Goal: Navigation & Orientation: Find specific page/section

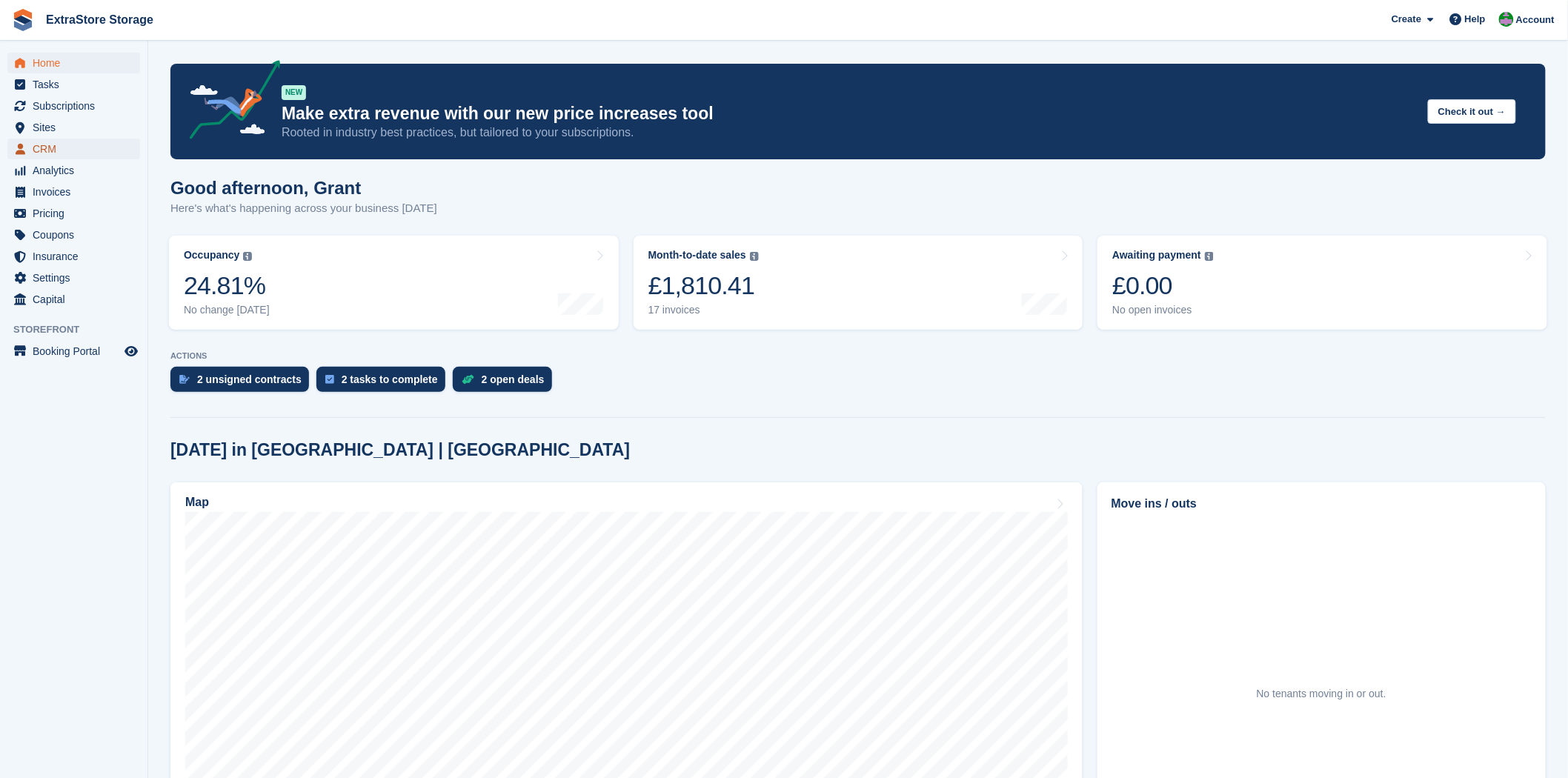
click at [43, 144] on span "CRM" at bounding box center [77, 149] width 89 height 21
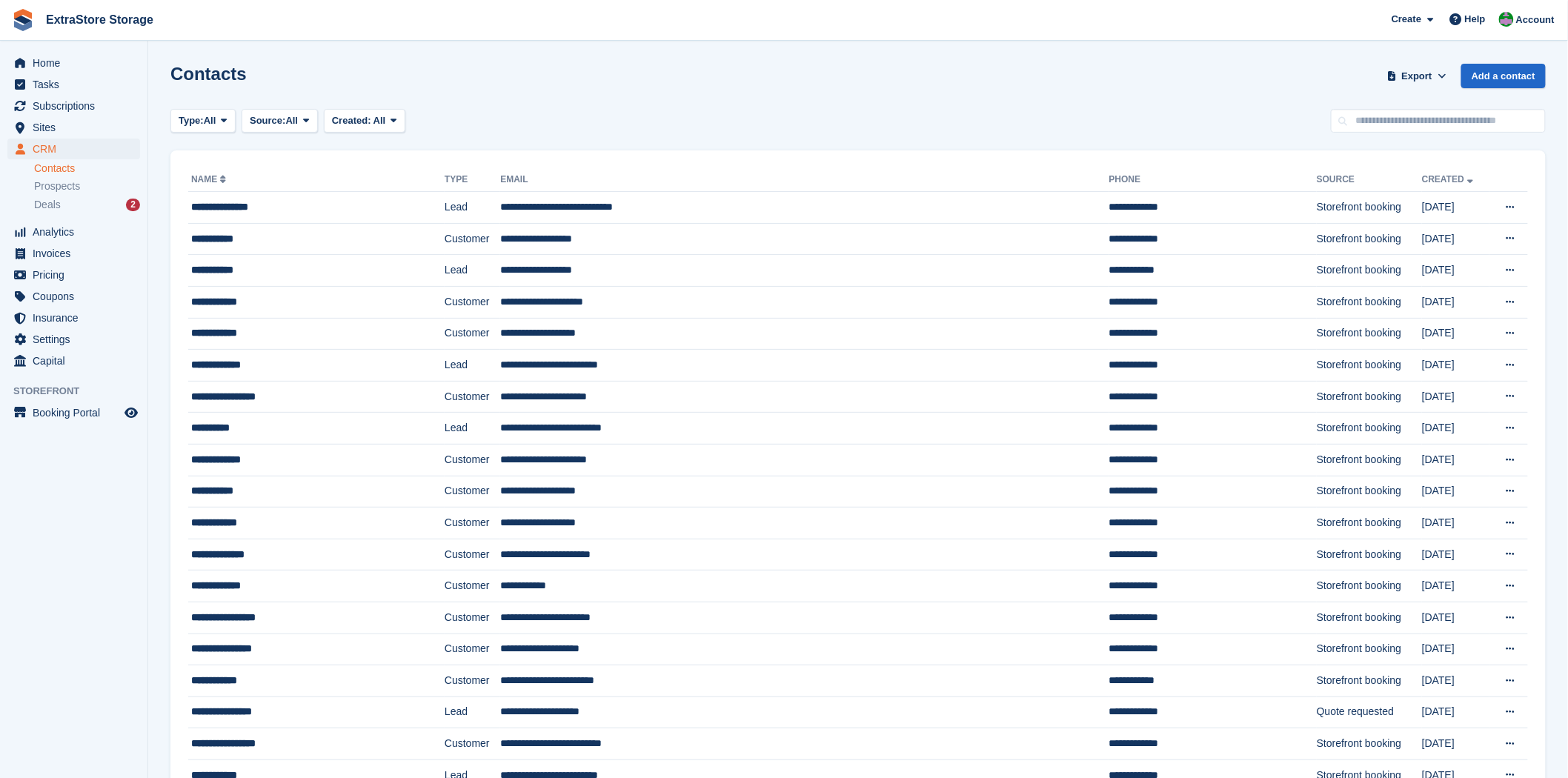
click at [54, 170] on link "Contacts" at bounding box center [86, 168] width 106 height 14
click at [64, 189] on span "Prospects" at bounding box center [57, 186] width 46 height 14
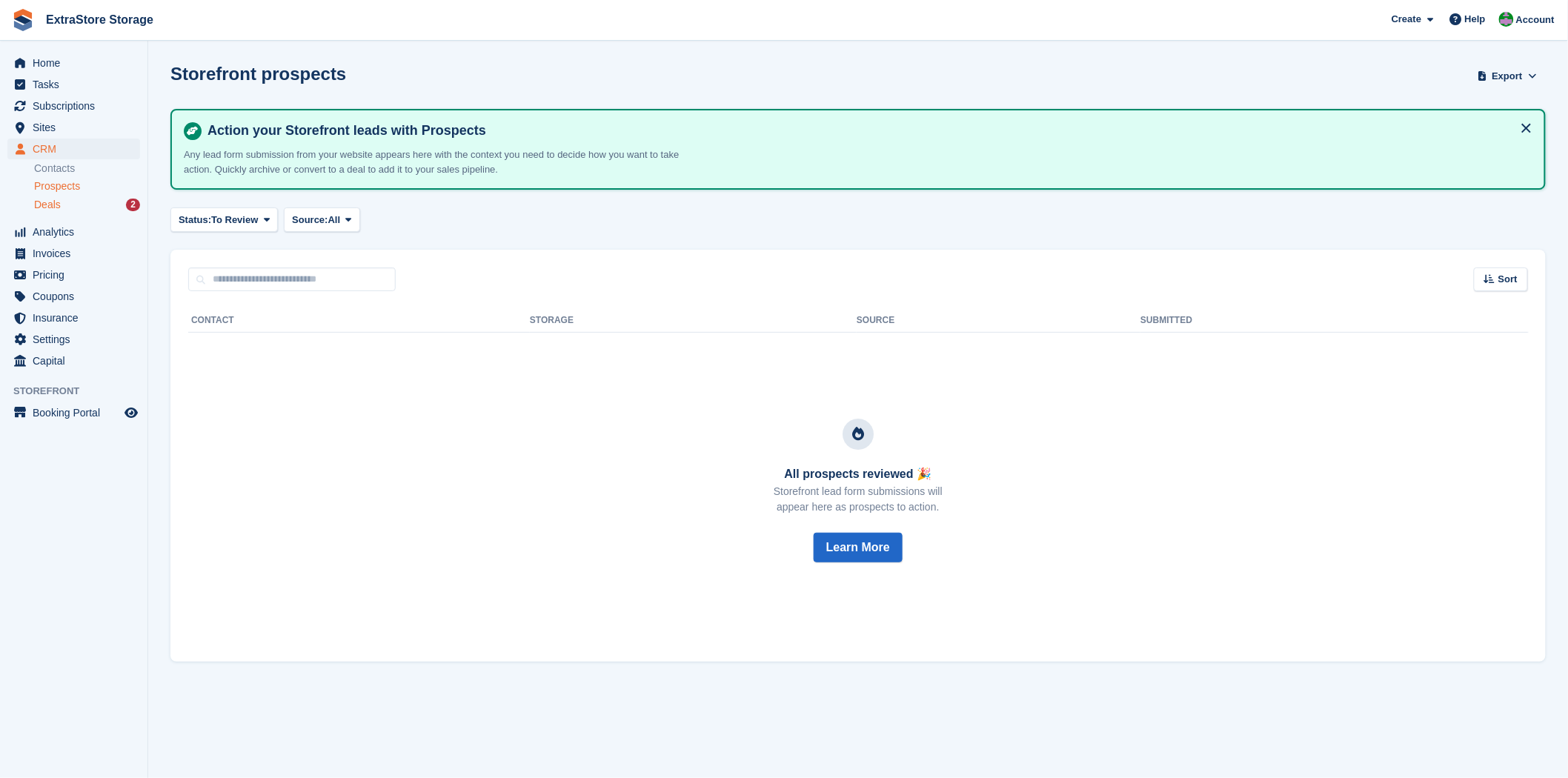
click at [54, 209] on span "Deals" at bounding box center [47, 205] width 26 height 14
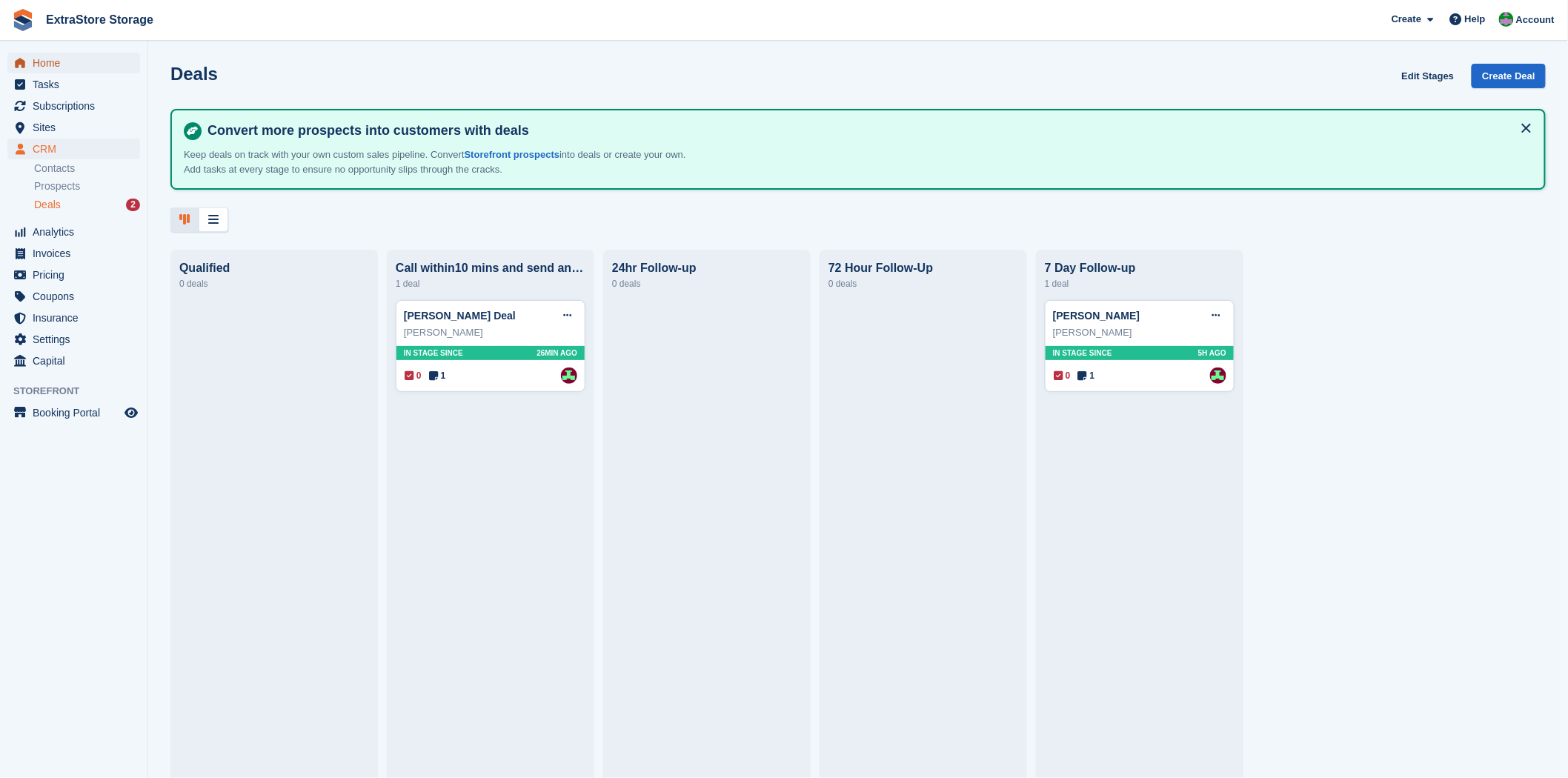
click at [39, 69] on span "Home" at bounding box center [77, 62] width 89 height 21
